Goal: Information Seeking & Learning: Compare options

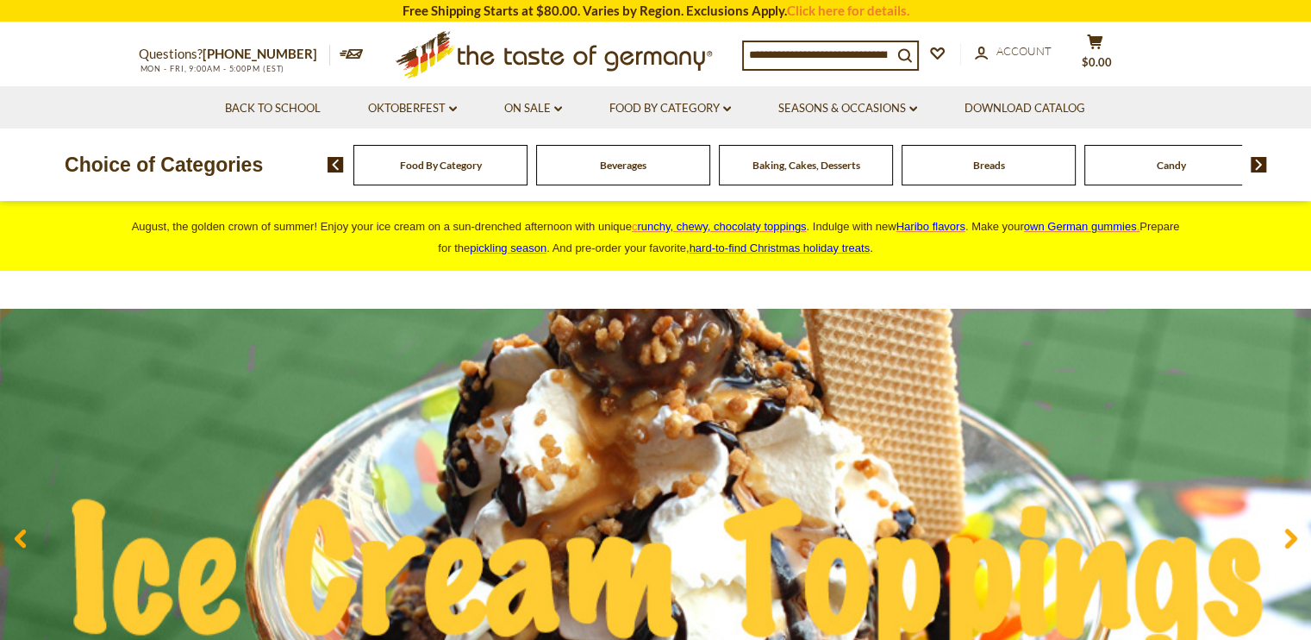
click at [810, 47] on input at bounding box center [818, 54] width 148 height 24
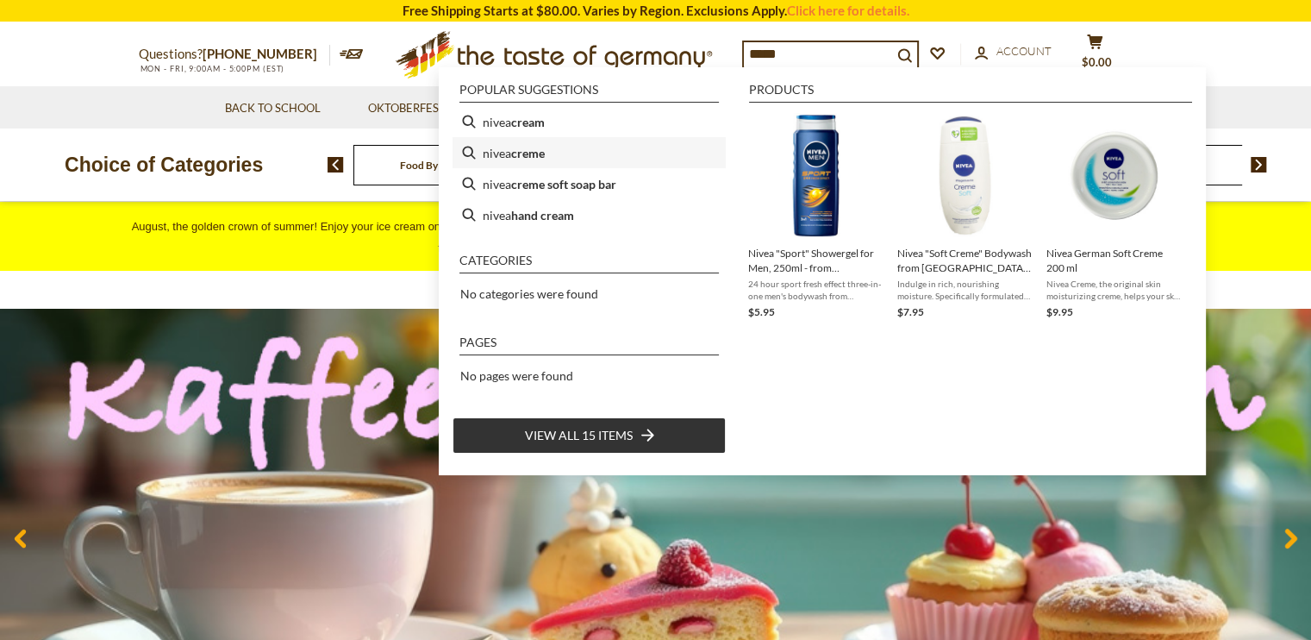
click at [536, 147] on b "creme" at bounding box center [528, 153] width 34 height 20
type input "**********"
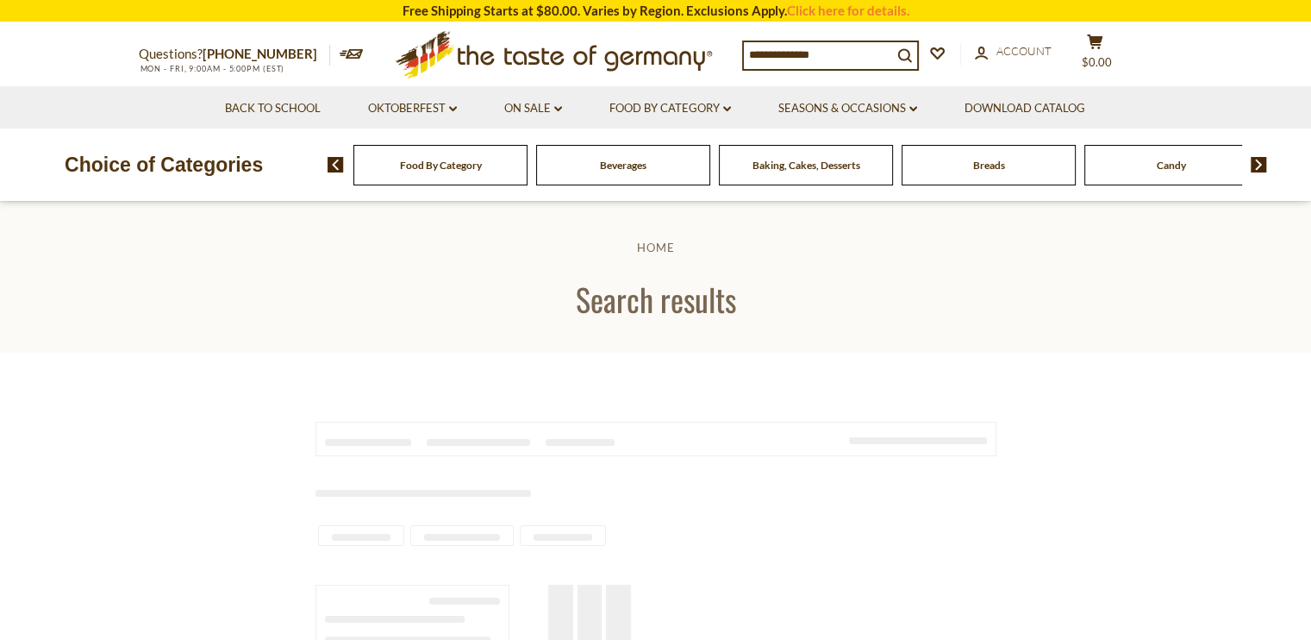
type input "**********"
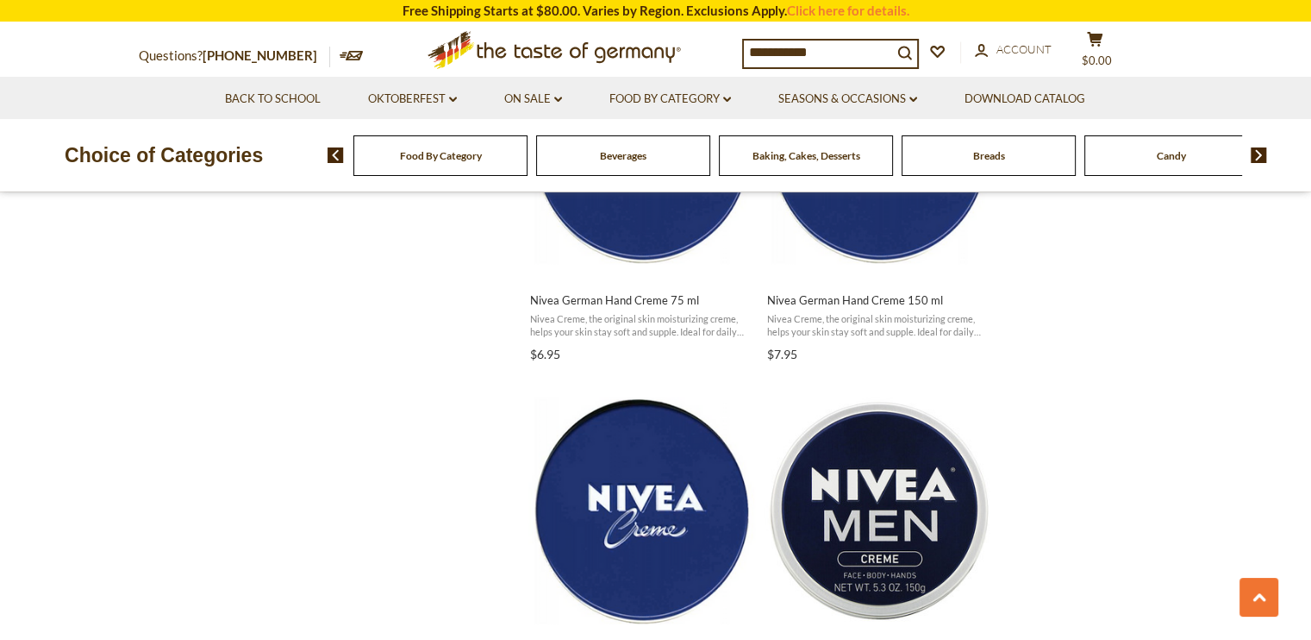
scroll to position [1265, 0]
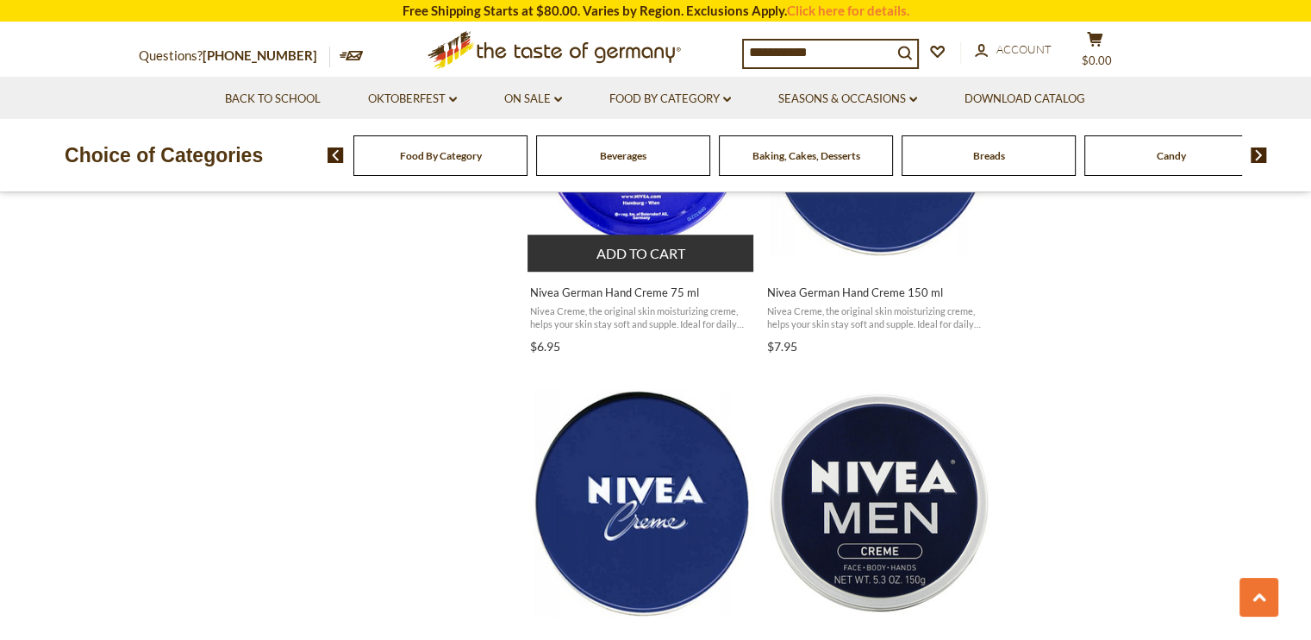
click at [621, 359] on span "Nivea German Hand Creme 75 ml Nivea Creme, the original skin moisturizing creme…" at bounding box center [641, 315] width 228 height 88
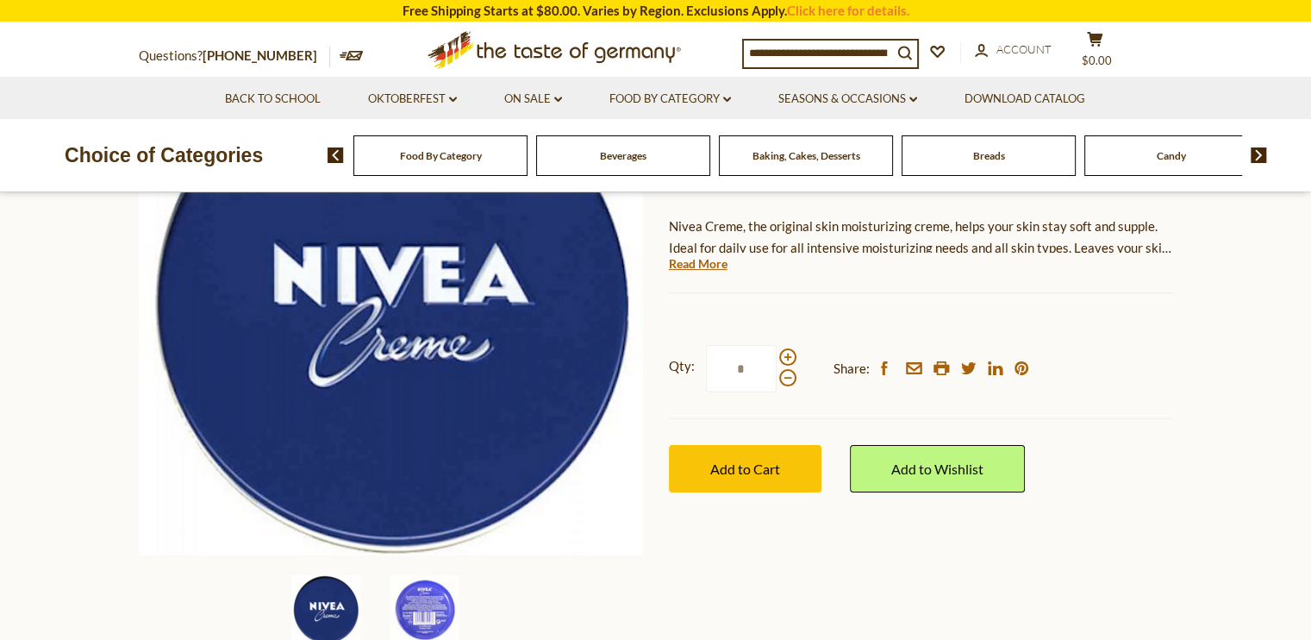
scroll to position [243, 0]
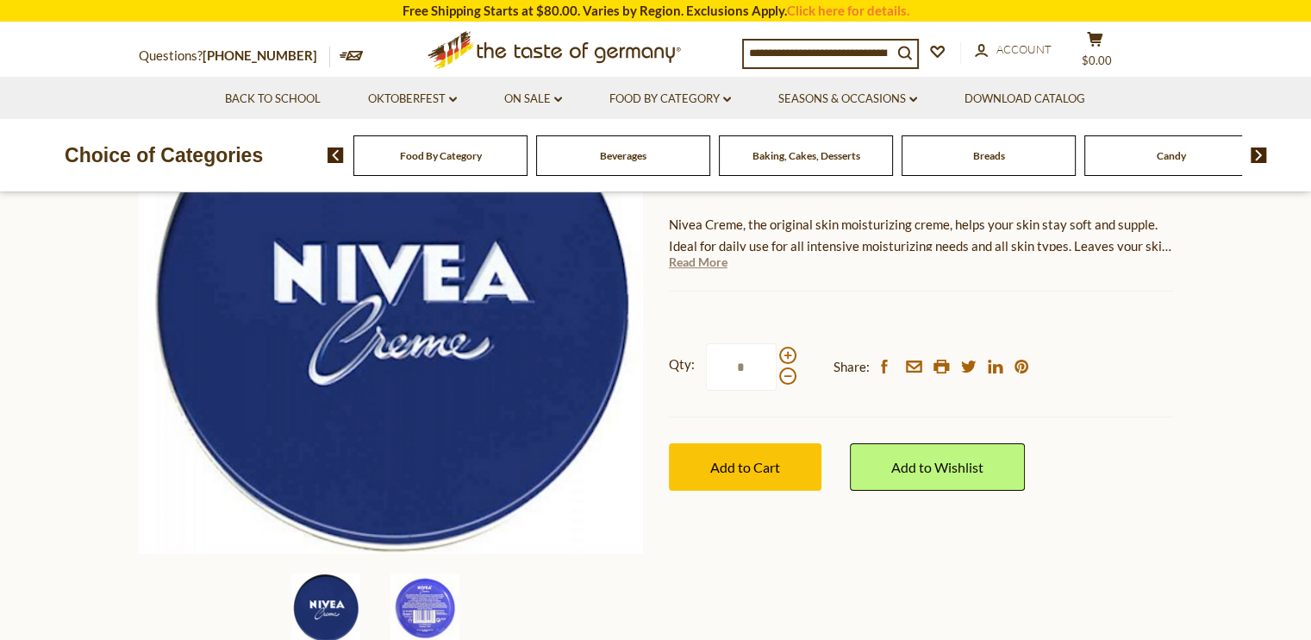
click at [706, 271] on link "Read More" at bounding box center [698, 261] width 59 height 17
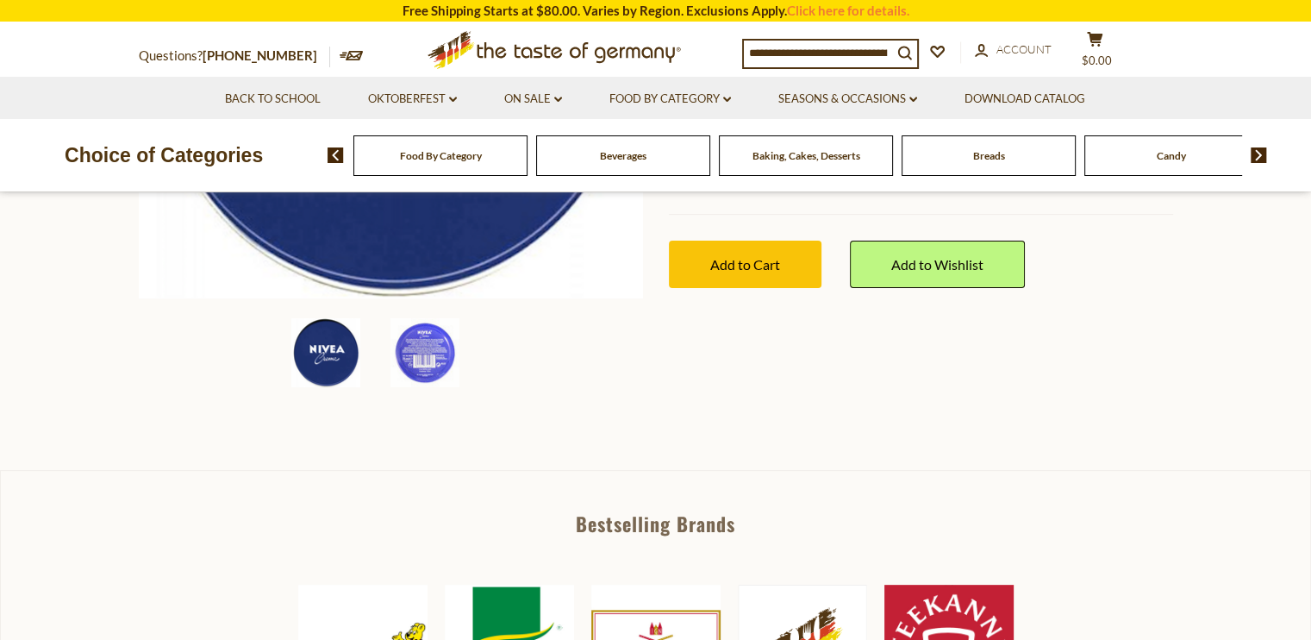
scroll to position [499, 0]
click at [436, 386] on img at bounding box center [424, 351] width 69 height 69
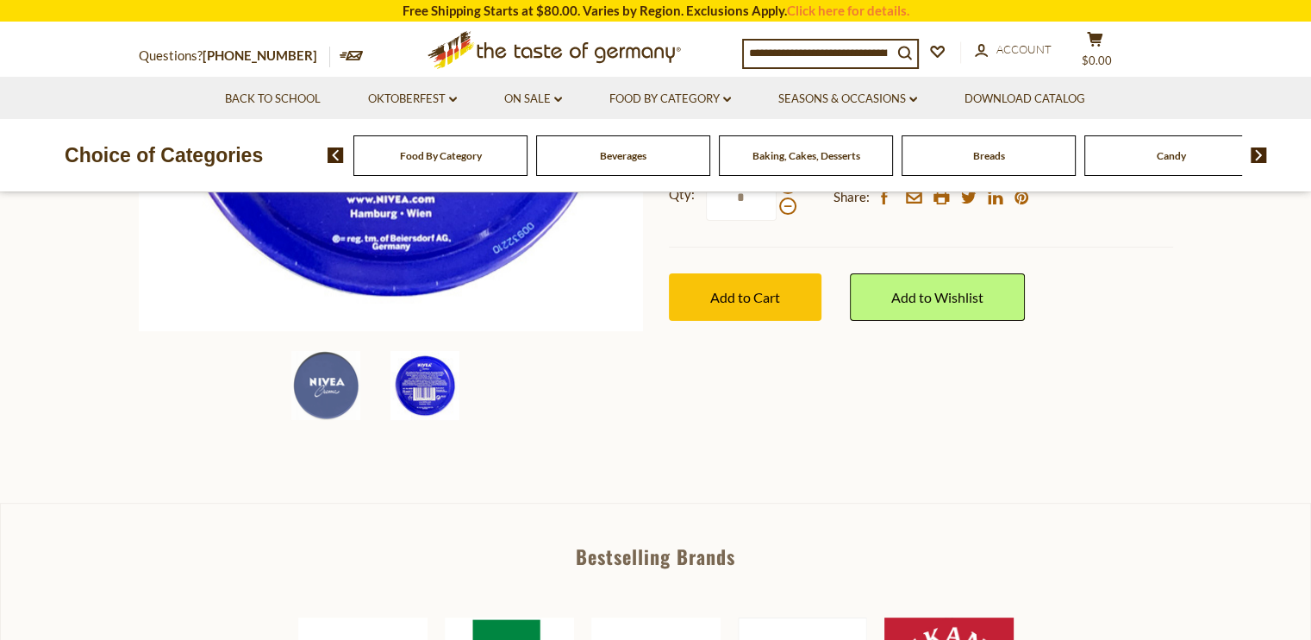
scroll to position [465, 0]
click at [332, 420] on img at bounding box center [325, 385] width 69 height 69
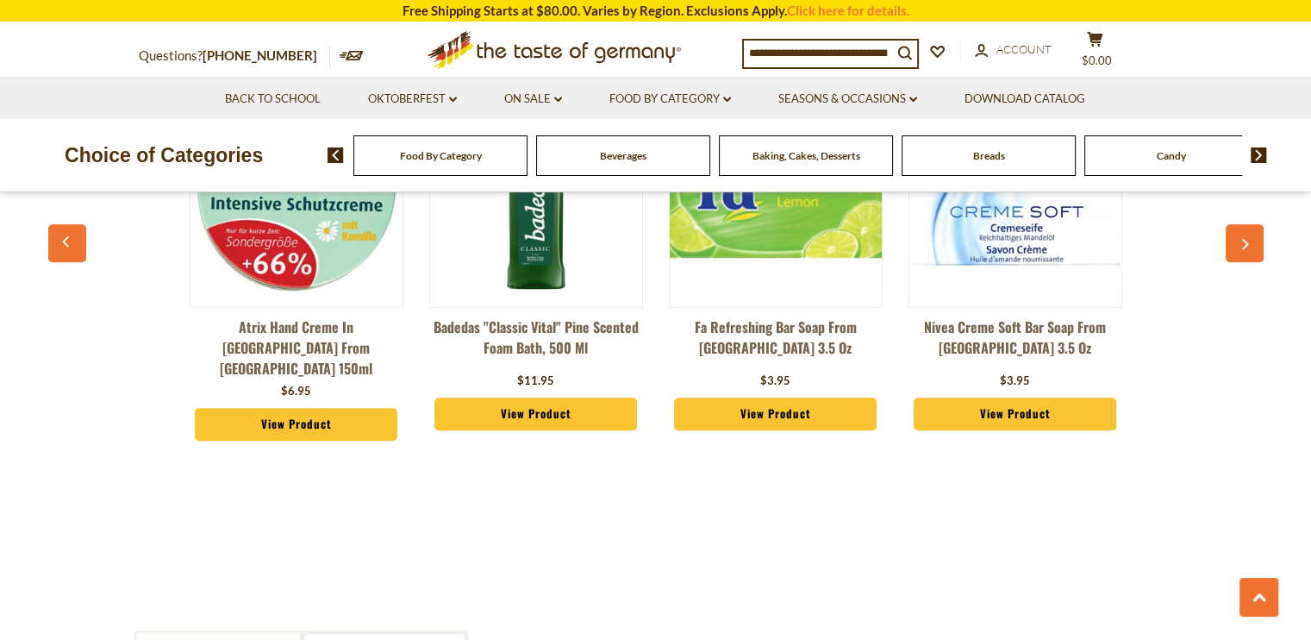
scroll to position [1426, 0]
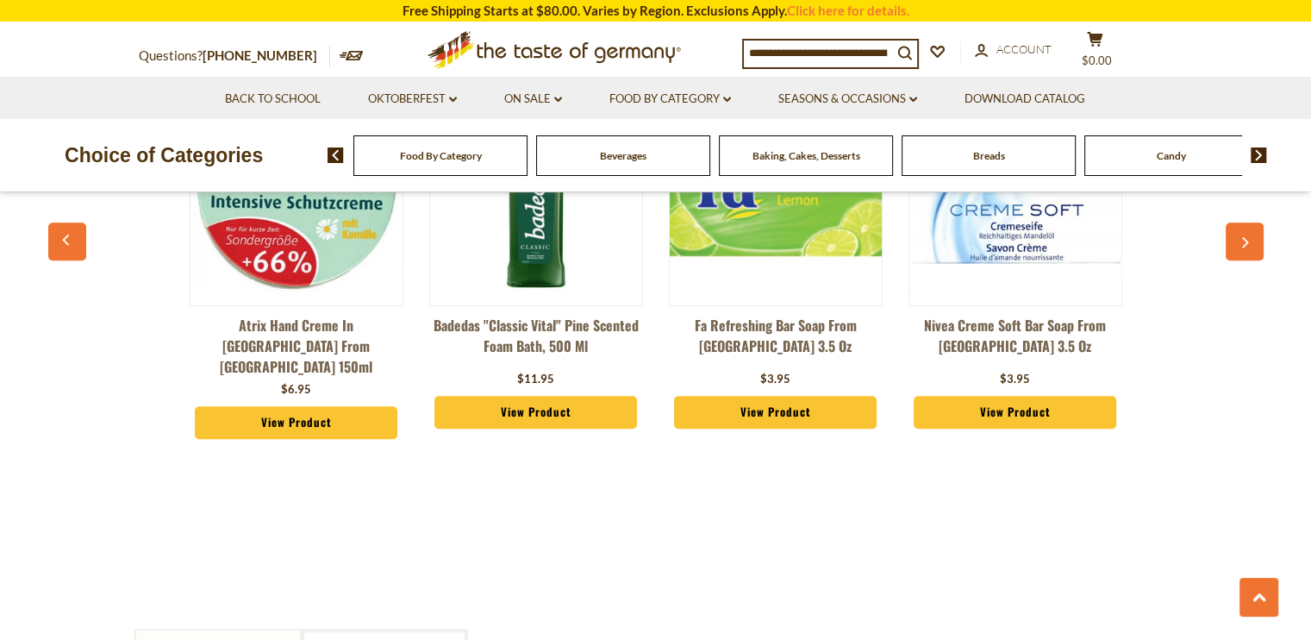
click at [304, 377] on link "Atrix Hand Creme in [GEOGRAPHIC_DATA] from [GEOGRAPHIC_DATA] 150ml" at bounding box center [297, 346] width 214 height 62
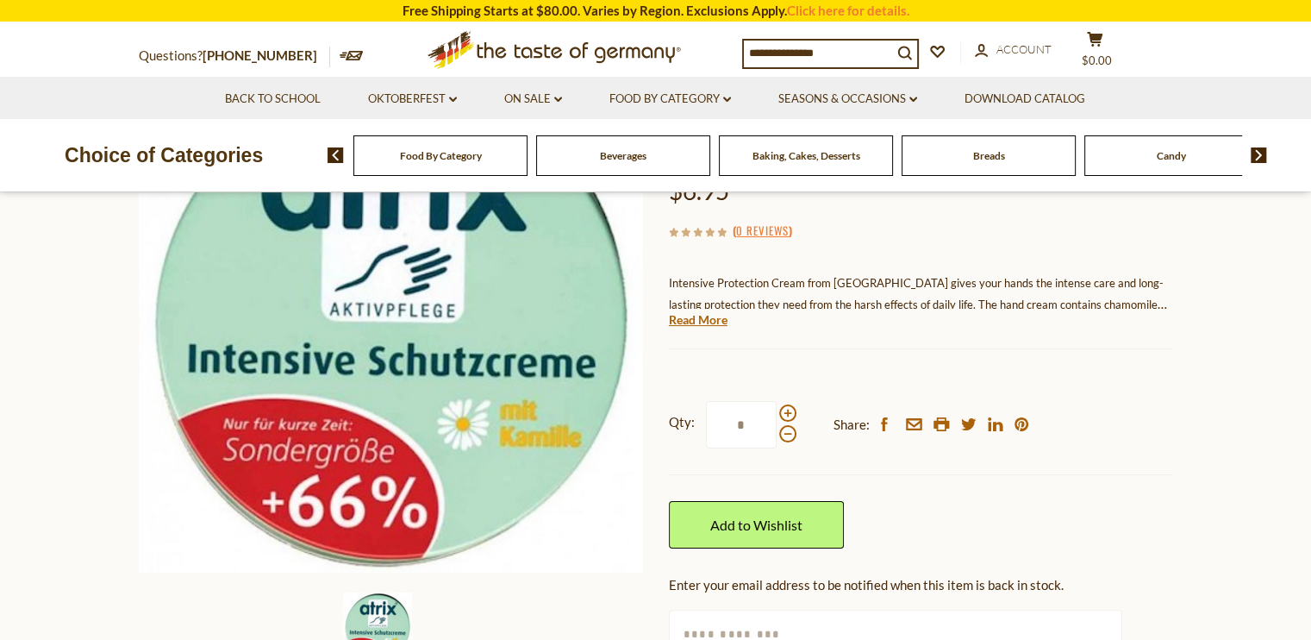
scroll to position [228, 0]
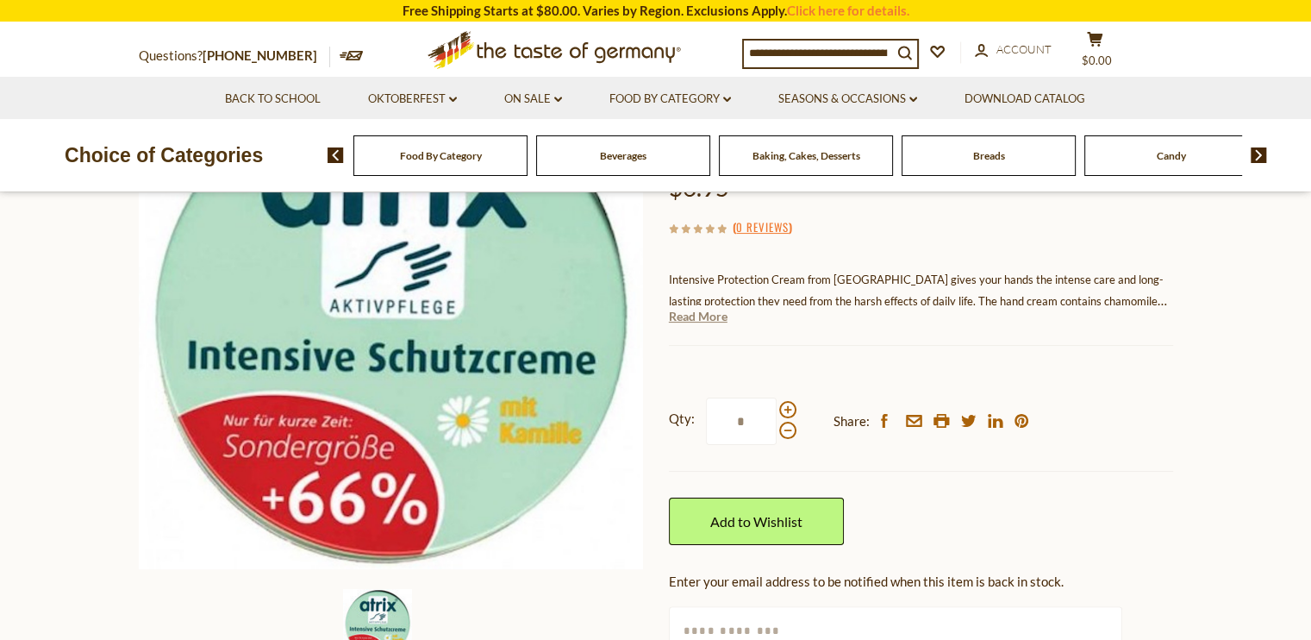
click at [703, 325] on link "Read More" at bounding box center [698, 316] width 59 height 17
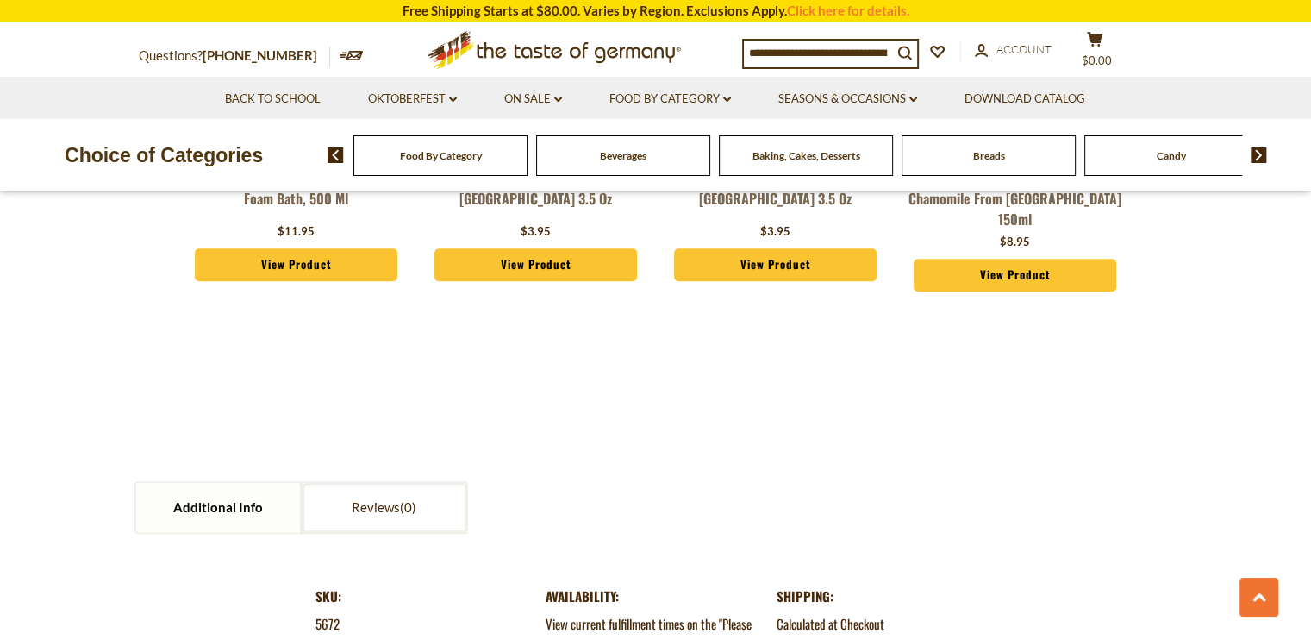
scroll to position [1684, 0]
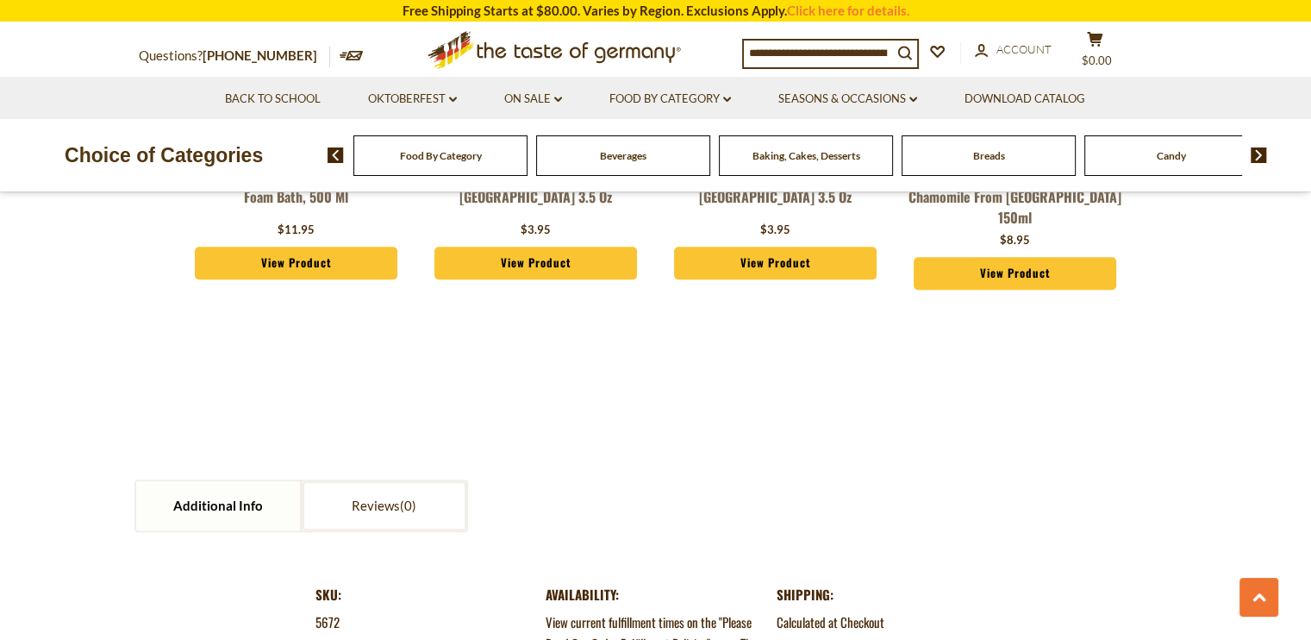
click at [965, 228] on link "Kamill Hand and Nail Creme with Chamomile from [GEOGRAPHIC_DATA] 150ml" at bounding box center [1015, 196] width 214 height 62
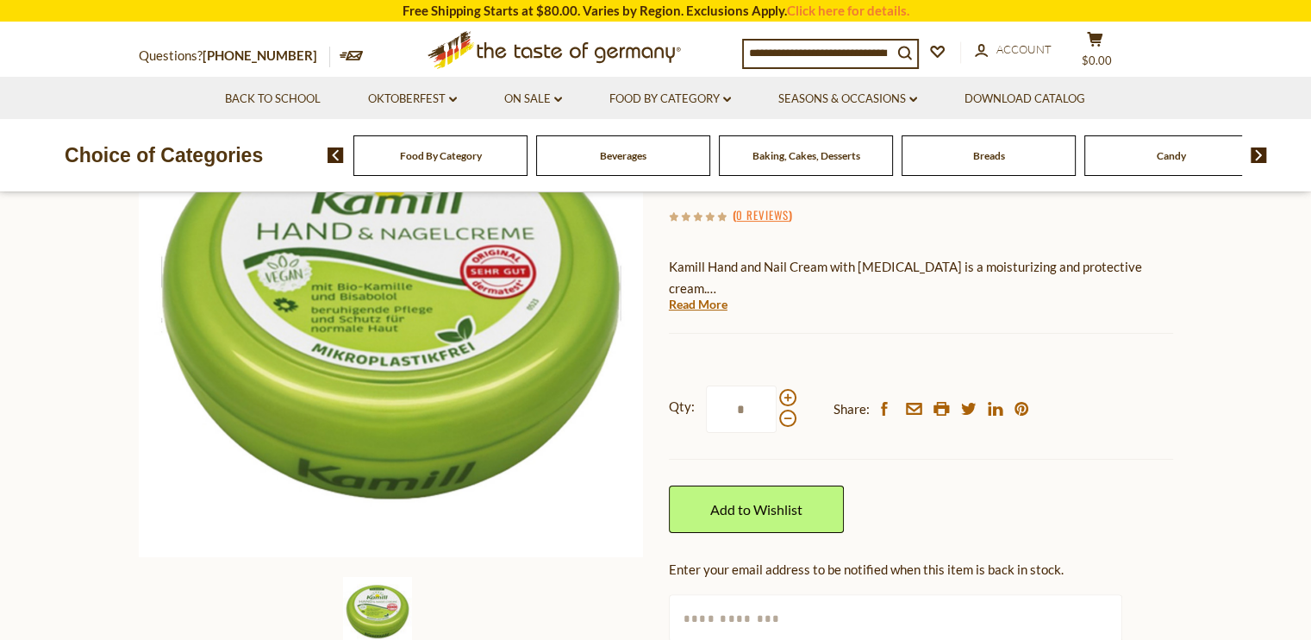
scroll to position [240, 0]
click at [705, 312] on link "Read More" at bounding box center [698, 303] width 59 height 17
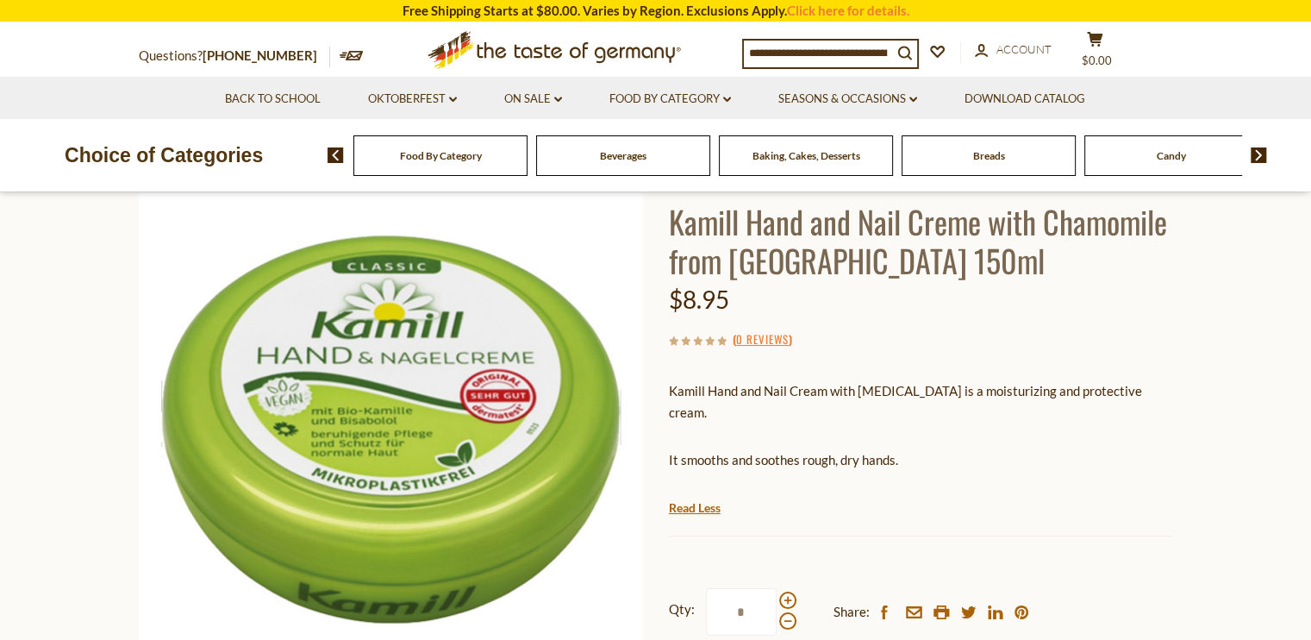
scroll to position [0, 0]
